Goal: Task Accomplishment & Management: Use online tool/utility

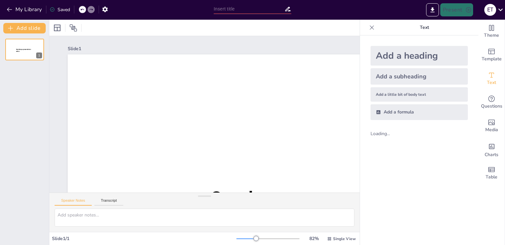
type input "Стратегии за регрутирање: Анализа на кандидати преку Buyer Personas"
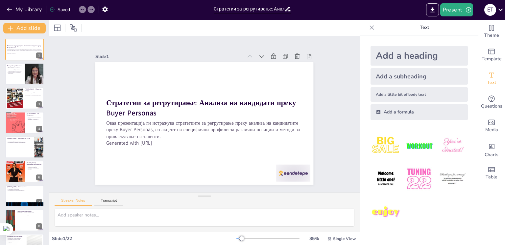
checkbox input "true"
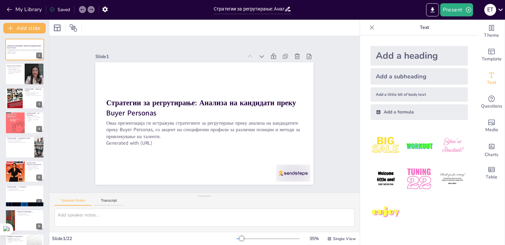
checkbox input "true"
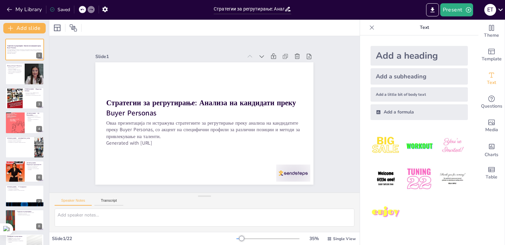
checkbox input "true"
